Goal: Information Seeking & Learning: Learn about a topic

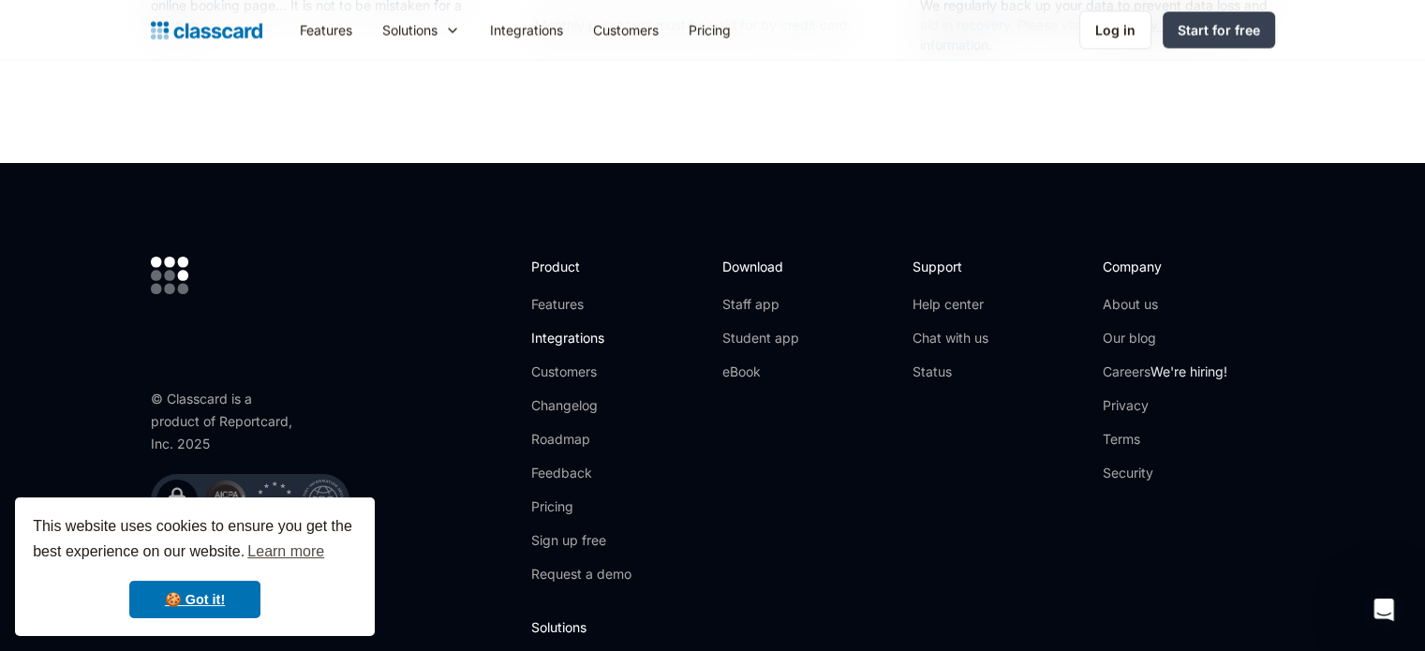
scroll to position [3560, 0]
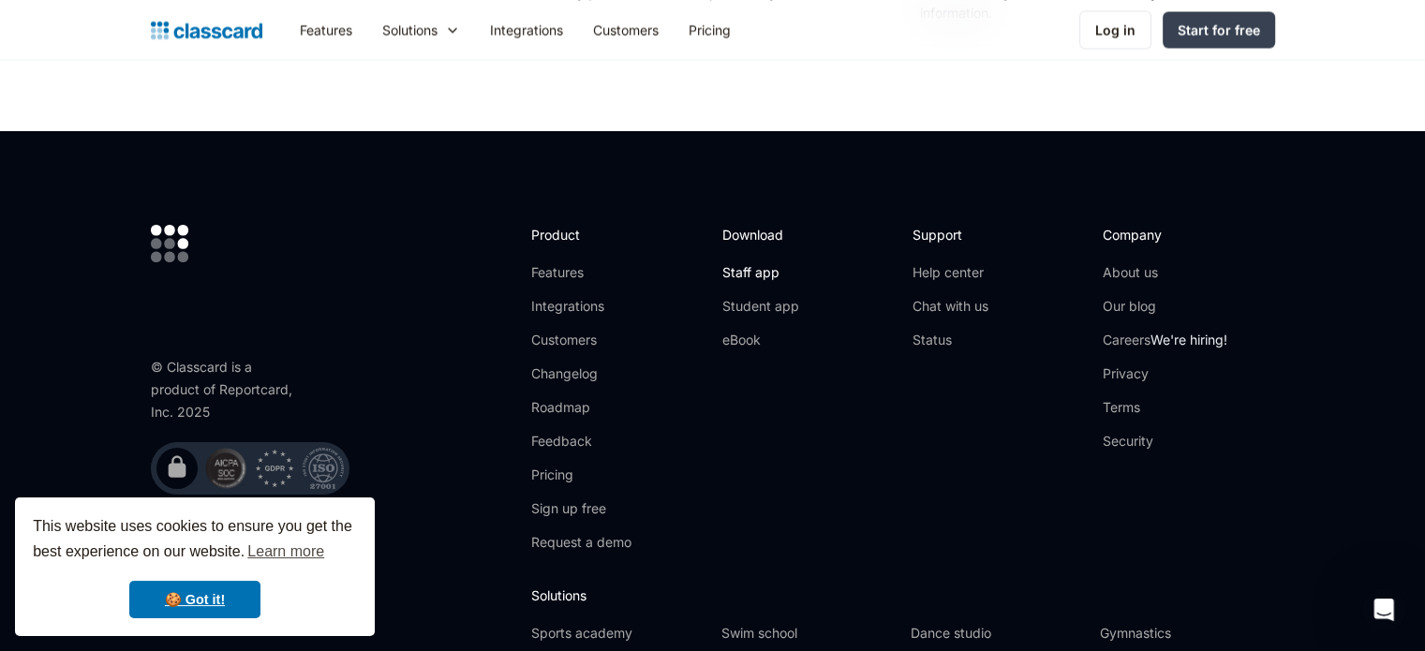
click at [741, 272] on link "Staff app" at bounding box center [759, 272] width 77 height 19
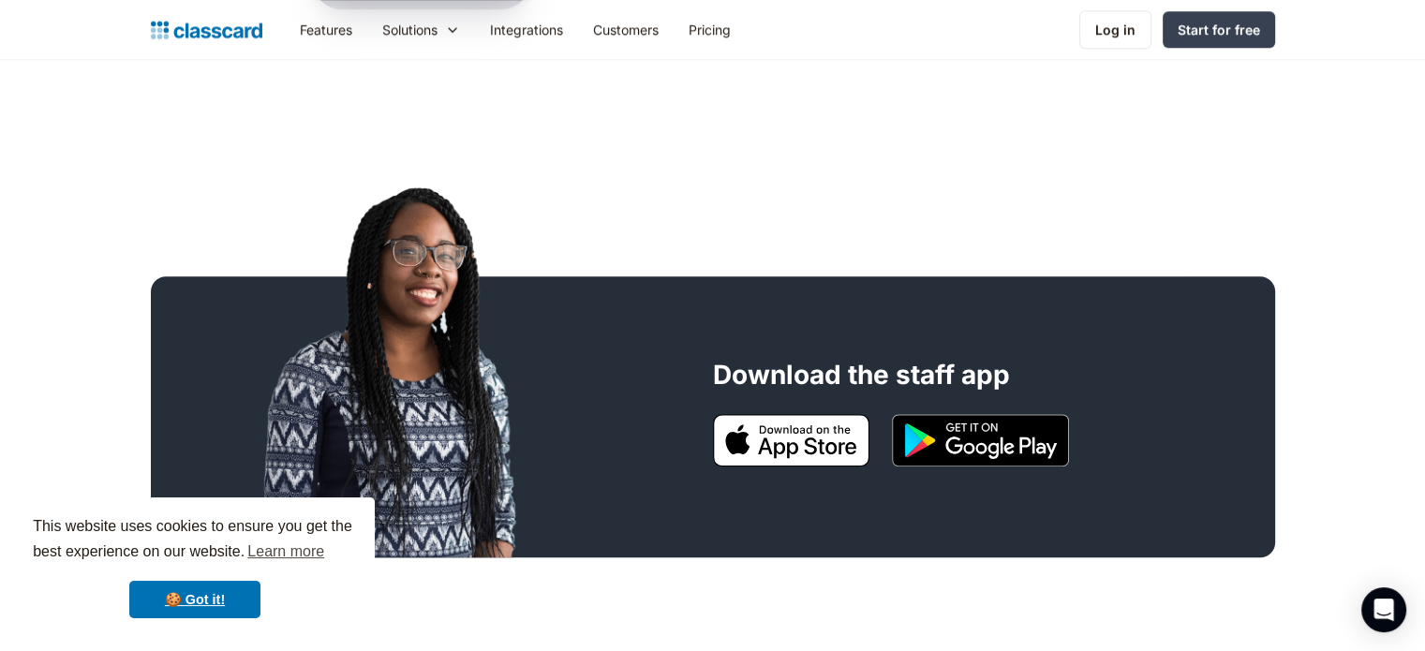
scroll to position [1405, 0]
click at [195, 594] on link "🍪 Got it!" at bounding box center [194, 599] width 131 height 37
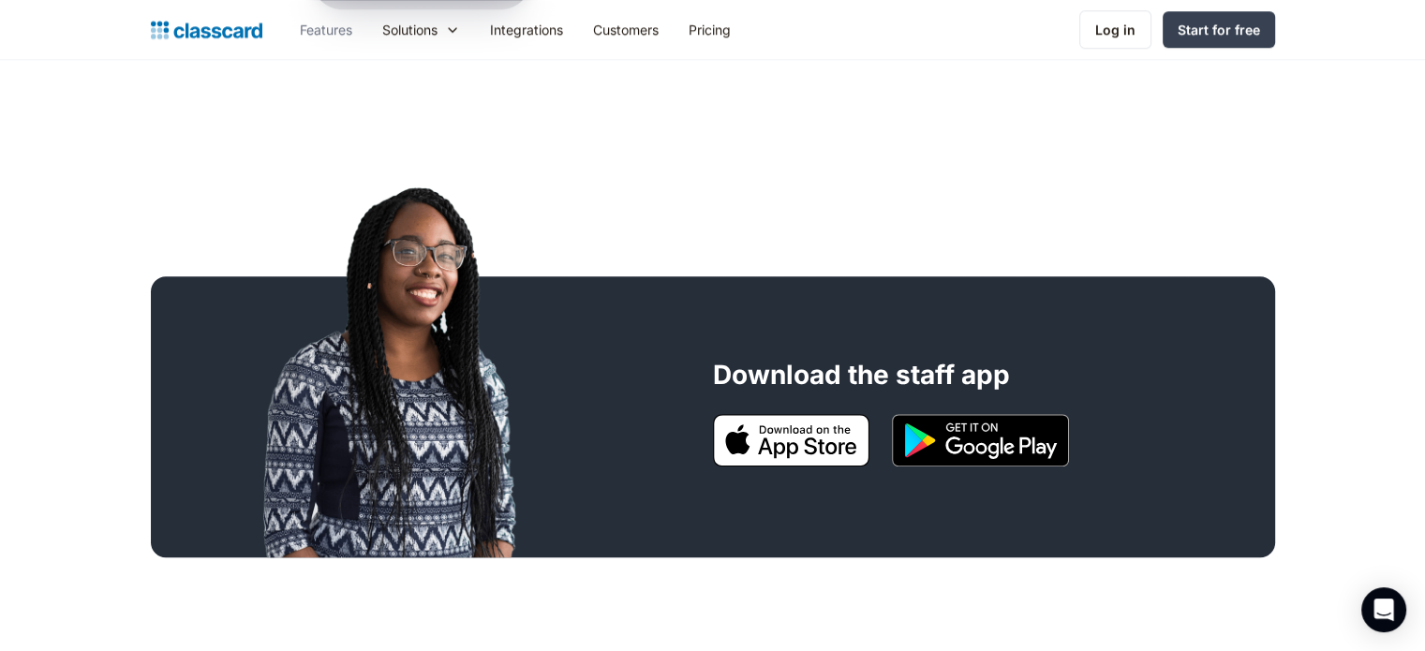
click at [312, 30] on link "Features" at bounding box center [326, 29] width 82 height 42
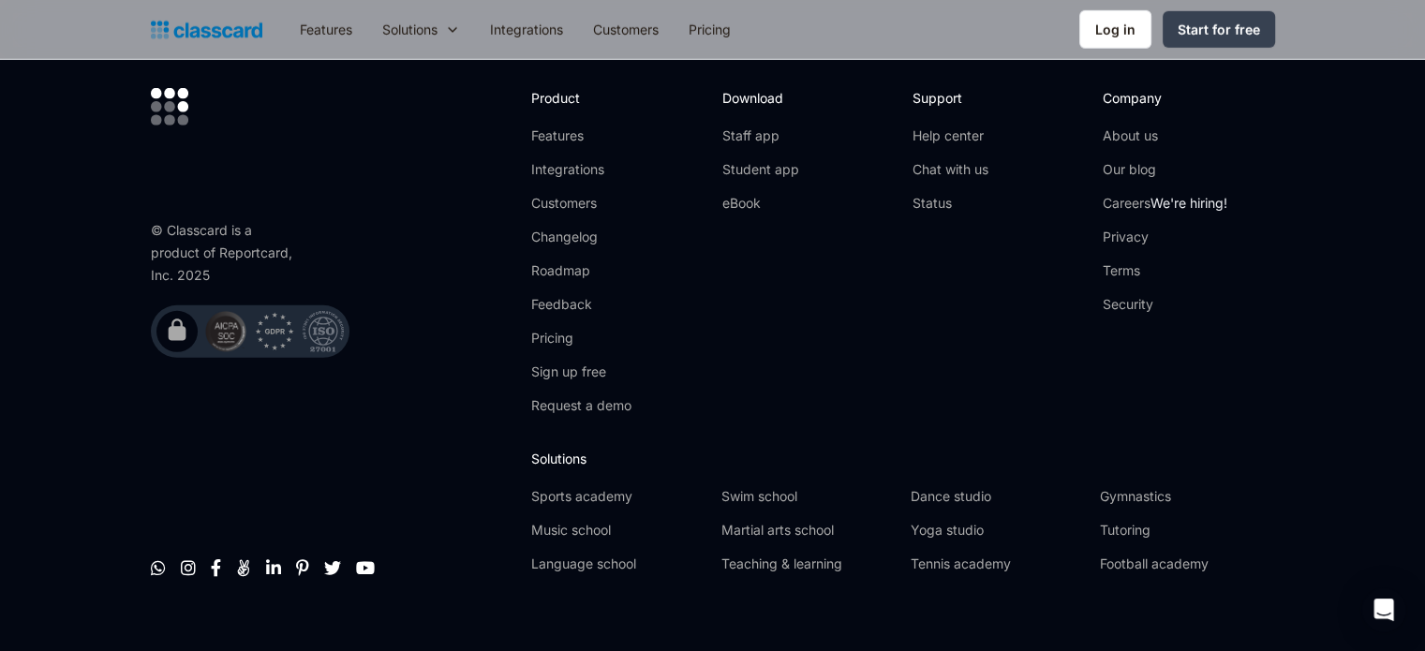
scroll to position [5760, 0]
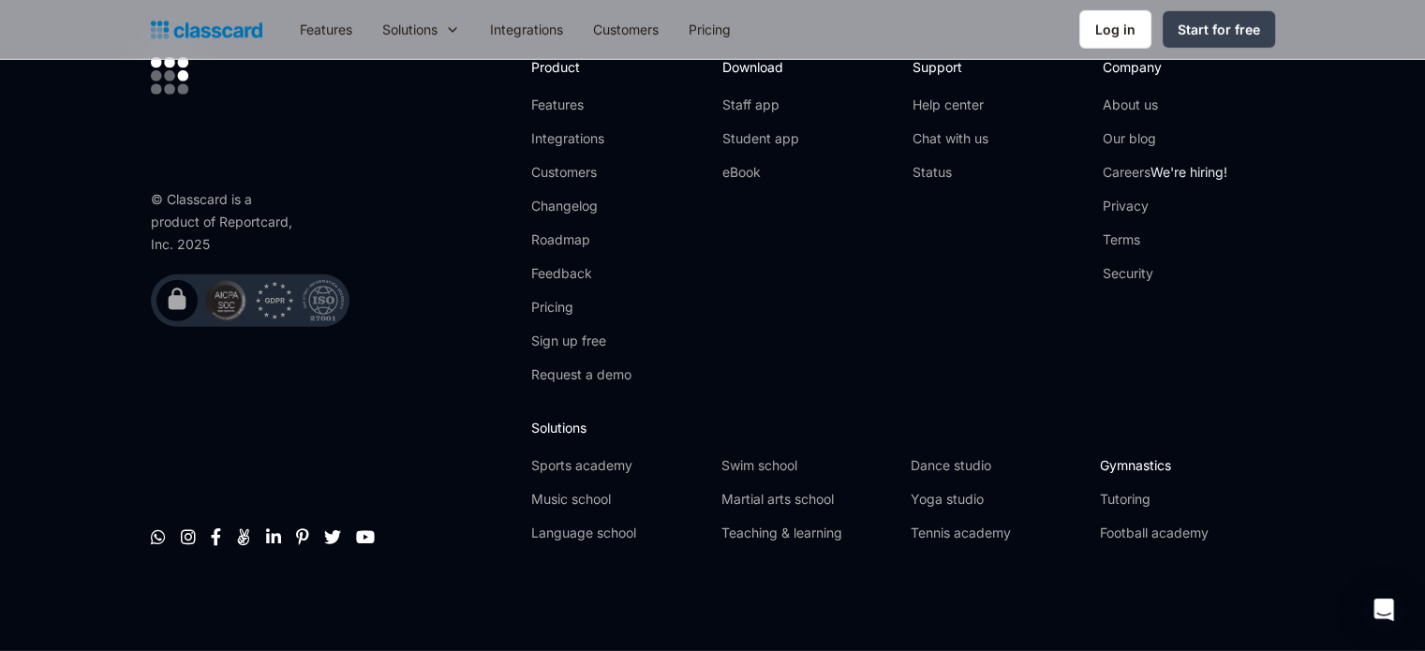
click at [1148, 463] on link "Gymnastics" at bounding box center [1187, 465] width 174 height 19
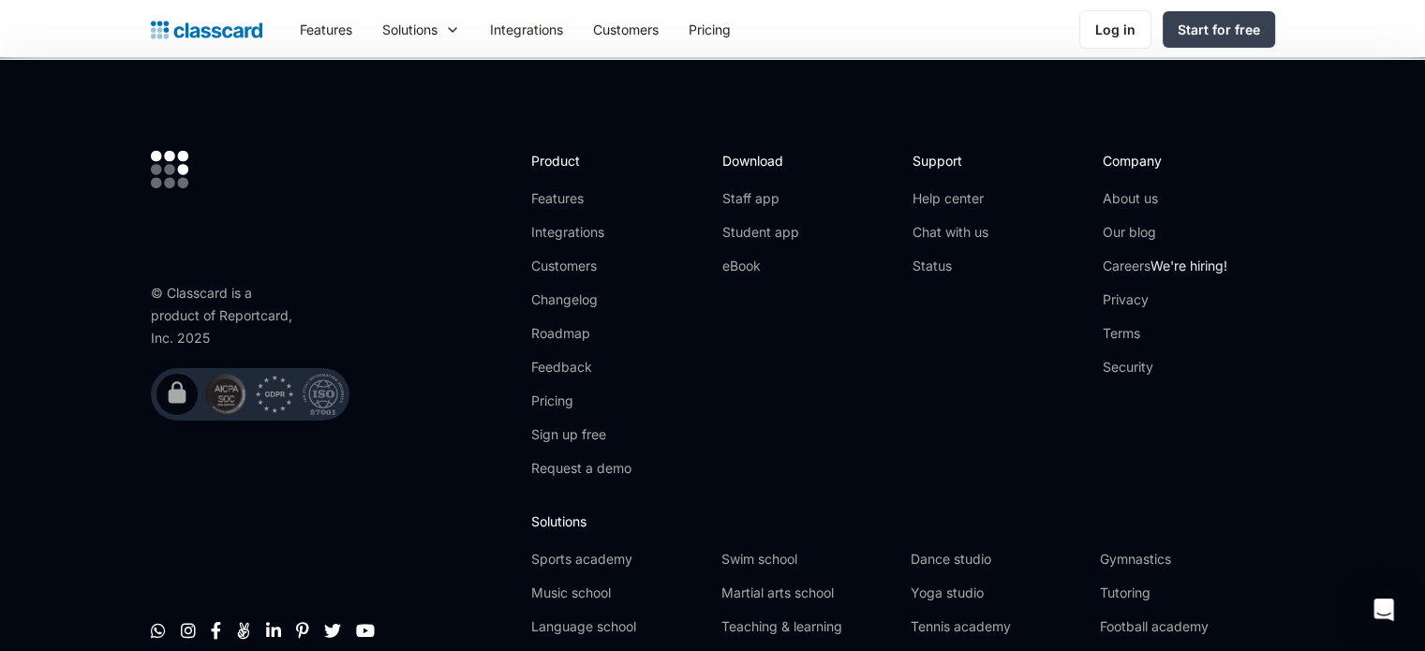
scroll to position [6371, 0]
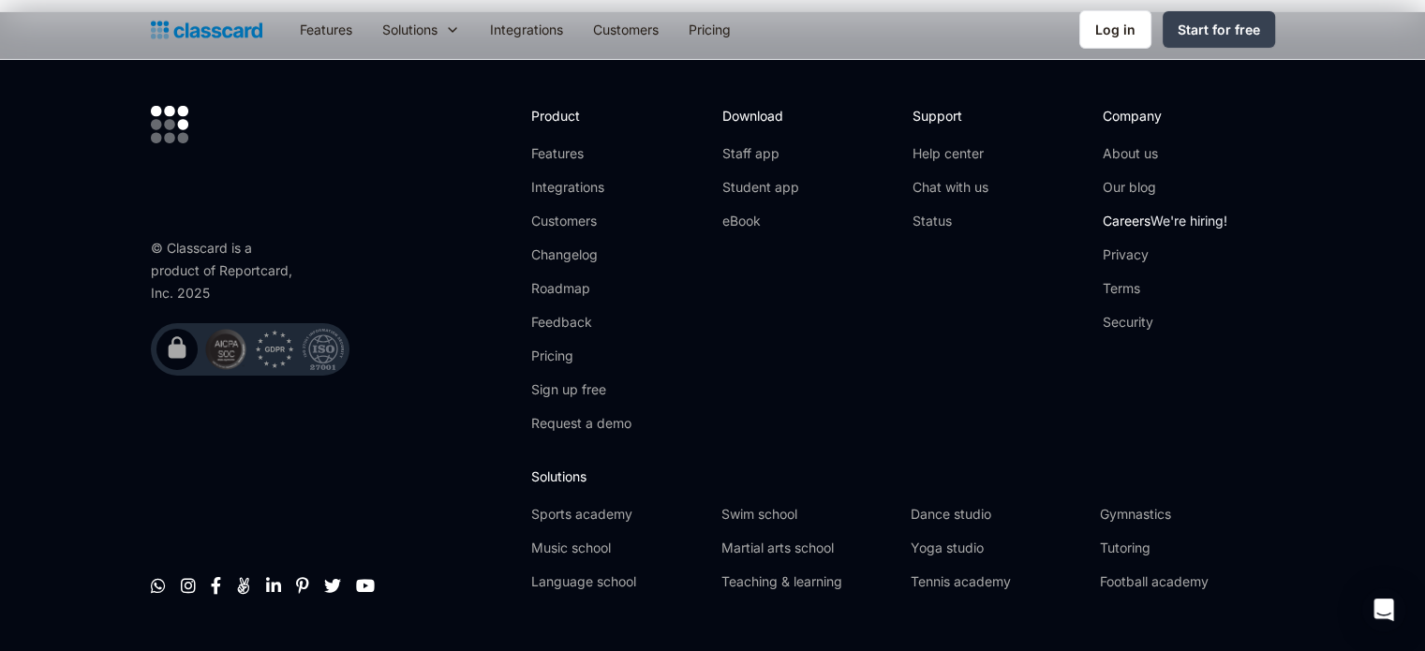
click at [1132, 212] on link "Careers We're hiring!" at bounding box center [1165, 221] width 125 height 19
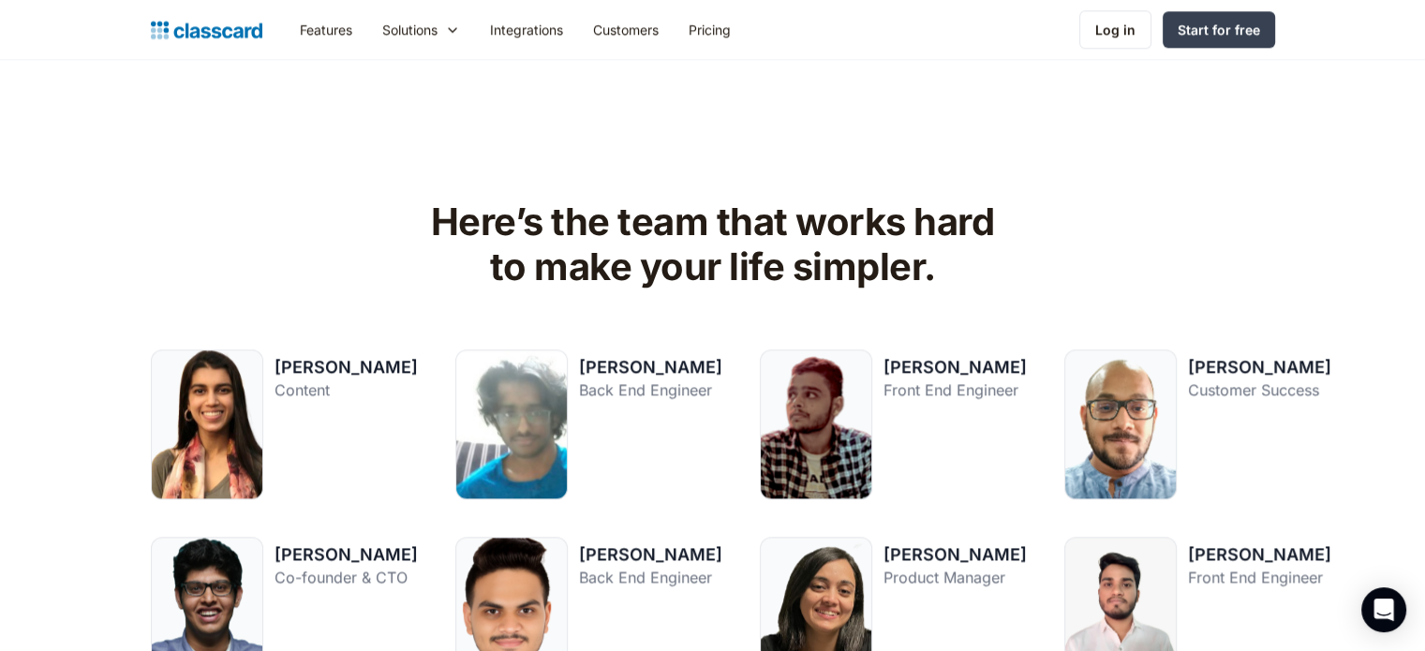
scroll to position [2248, 0]
